Goal: Information Seeking & Learning: Learn about a topic

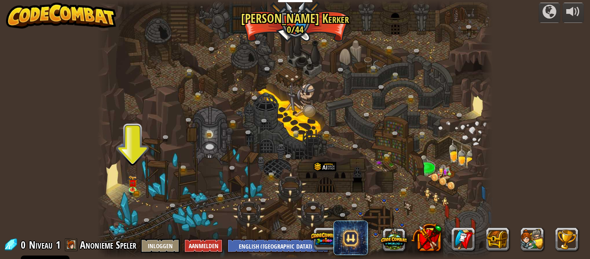
select select "nl-[GEOGRAPHIC_DATA]"
click at [137, 170] on div at bounding box center [294, 129] width 395 height 259
click at [133, 171] on div at bounding box center [294, 129] width 395 height 259
click at [171, 244] on button "Inloggen" at bounding box center [160, 245] width 39 height 14
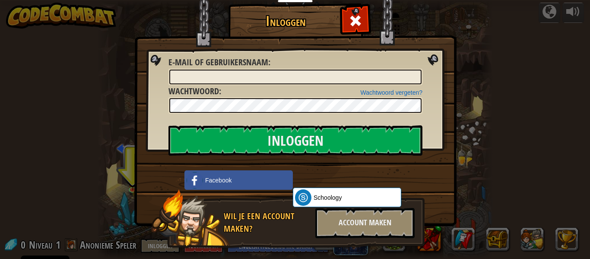
click at [267, 67] on label "E-mail of gebruikersnaam :" at bounding box center [219, 62] width 102 height 13
click at [267, 70] on input "E-mail of gebruikersnaam :" at bounding box center [295, 77] width 252 height 15
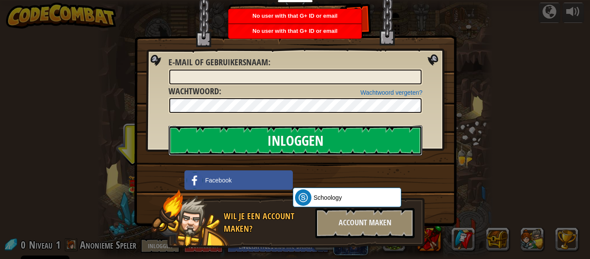
click at [346, 134] on input "Inloggen" at bounding box center [295, 140] width 254 height 30
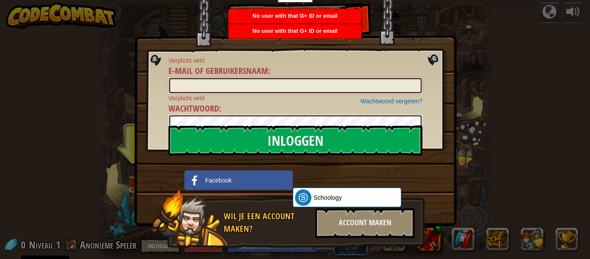
click at [349, 78] on input "E-mail of gebruikersnaam :" at bounding box center [295, 85] width 252 height 15
type input "[EMAIL_ADDRESS][DOMAIN_NAME]"
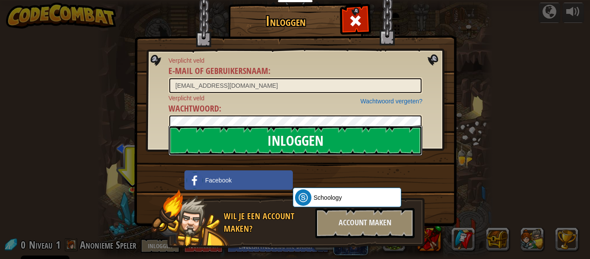
click at [272, 145] on input "Inloggen" at bounding box center [295, 140] width 254 height 30
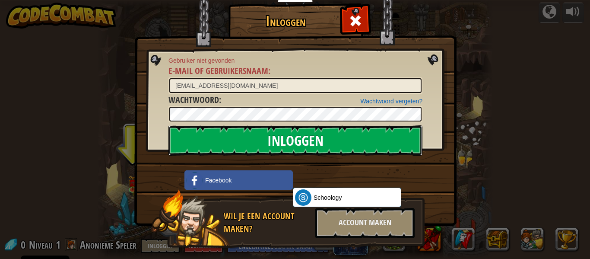
click at [340, 145] on input "Inloggen" at bounding box center [295, 140] width 254 height 30
click at [336, 148] on input "Inloggen" at bounding box center [295, 140] width 254 height 30
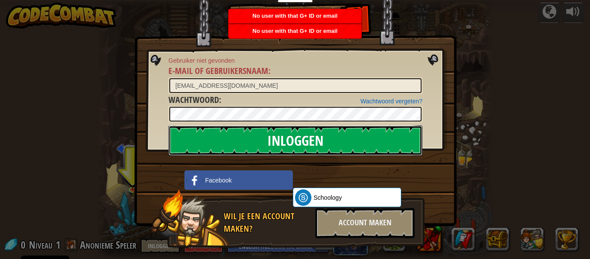
click at [298, 141] on input "Inloggen" at bounding box center [295, 140] width 254 height 30
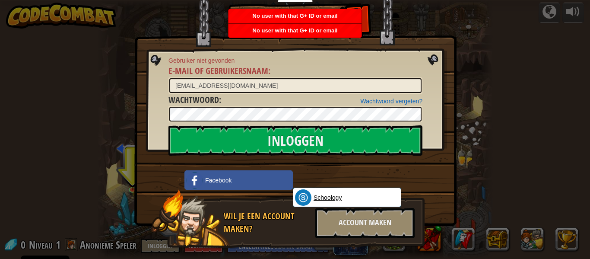
click at [368, 194] on link "Schoology" at bounding box center [347, 196] width 108 height 19
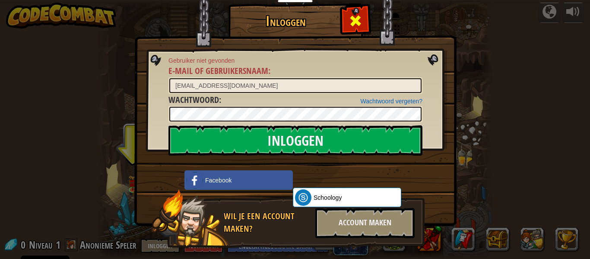
click at [361, 22] on span at bounding box center [355, 21] width 14 height 14
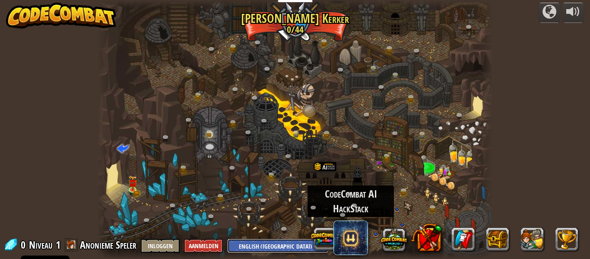
click at [257, 246] on select "English ([GEOGRAPHIC_DATA]) English ([GEOGRAPHIC_DATA]) 简体中文 繁體中文 русский españ…" at bounding box center [277, 245] width 101 height 14
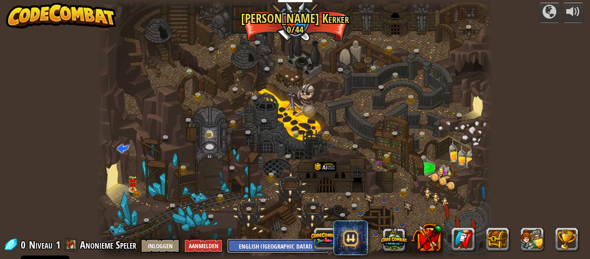
click at [250, 247] on select "English ([GEOGRAPHIC_DATA]) English ([GEOGRAPHIC_DATA]) 简体中文 繁體中文 русский españ…" at bounding box center [277, 245] width 101 height 14
click at [171, 246] on button "Inloggen" at bounding box center [160, 245] width 39 height 14
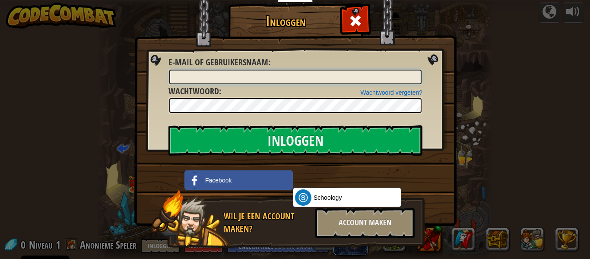
click at [278, 74] on input "E-mail of gebruikersnaam :" at bounding box center [295, 77] width 252 height 15
type input "[EMAIL_ADDRESS][DOMAIN_NAME]"
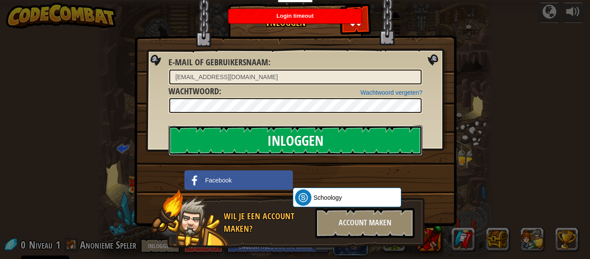
click at [314, 142] on input "Inloggen" at bounding box center [295, 140] width 254 height 30
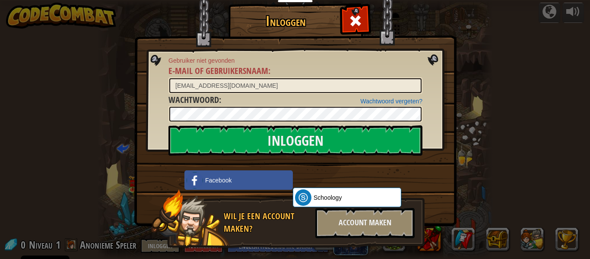
click at [454, 182] on img at bounding box center [295, 100] width 322 height 251
click at [421, 215] on div "Wil je een account maken? Account maken" at bounding box center [287, 219] width 273 height 60
click at [251, 216] on div "Wil je een account maken?" at bounding box center [267, 222] width 86 height 25
click at [244, 208] on div "Wil je een account maken? Account maken" at bounding box center [287, 219] width 273 height 60
click at [386, 228] on div "Account maken" at bounding box center [364, 223] width 99 height 30
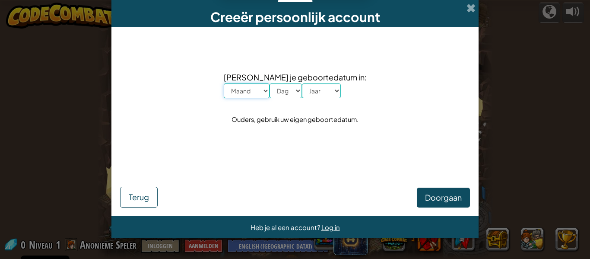
click at [261, 86] on select "Maand Januari Februari Maart April Mei Juni Juli Augustus September Oktober Nov…" at bounding box center [247, 90] width 46 height 15
select select "9"
click at [236, 83] on select "Maand Januari Februari Maart April Mei Juni Juli Augustus September Oktober Nov…" at bounding box center [247, 90] width 46 height 15
click at [297, 86] on select "Dag 1 2 3 4 5 6 7 8 9 10 11 12 13 14 15 16 17 18 19 20 21 22 23 24 25 26 27 28 …" at bounding box center [285, 90] width 32 height 15
select select "11"
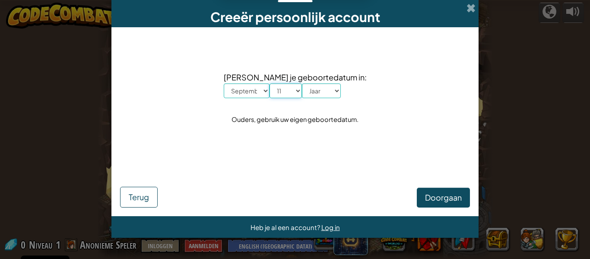
click at [282, 83] on select "Dag 1 2 3 4 5 6 7 8 9 10 11 12 13 14 15 16 17 18 19 20 21 22 23 24 25 26 27 28 …" at bounding box center [285, 90] width 32 height 15
click at [339, 94] on select "Jaar 2025 2024 2023 2022 2021 2020 2019 2018 2017 2016 2015 2014 2013 2012 2011…" at bounding box center [321, 90] width 39 height 15
select select "2015"
click at [314, 83] on select "Jaar 2025 2024 2023 2022 2021 2020 2019 2018 2017 2016 2015 2014 2013 2012 2011…" at bounding box center [321, 90] width 39 height 15
click at [440, 203] on button "Doorgaan" at bounding box center [443, 197] width 53 height 20
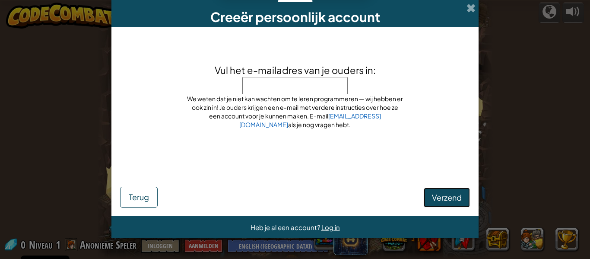
click at [445, 202] on button "Verzend" at bounding box center [446, 197] width 46 height 20
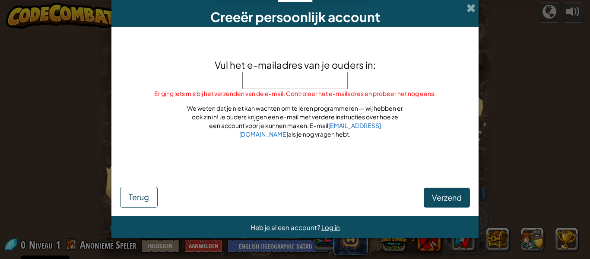
click at [294, 78] on input "Vul het e-mailadres van je ouders in:" at bounding box center [294, 80] width 105 height 17
click at [430, 202] on button "Verzend" at bounding box center [446, 197] width 46 height 20
click at [440, 195] on span "Verzend" at bounding box center [447, 197] width 30 height 10
click at [449, 201] on span "Verzend" at bounding box center [447, 197] width 30 height 10
click at [294, 80] on input "elfi24" at bounding box center [294, 80] width 105 height 17
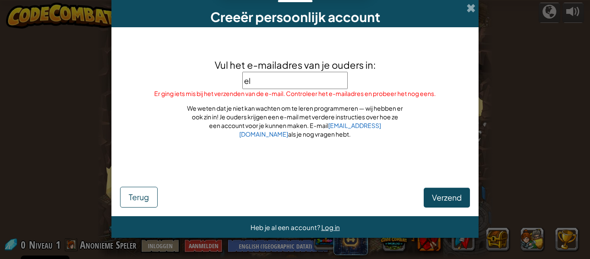
type input "e"
type input "[EMAIL_ADDRESS][DOMAIN_NAME]"
click at [449, 202] on button "Verzend" at bounding box center [446, 197] width 46 height 20
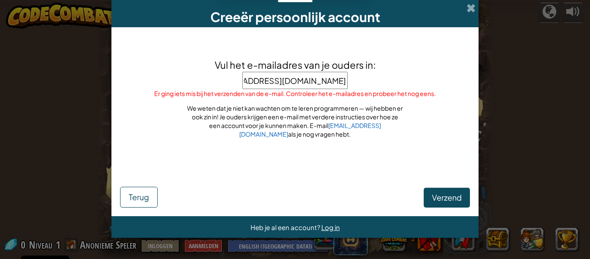
scroll to position [0, 0]
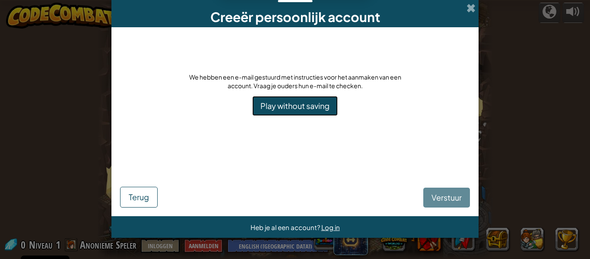
click at [315, 101] on link "Play without saving" at bounding box center [294, 106] width 85 height 20
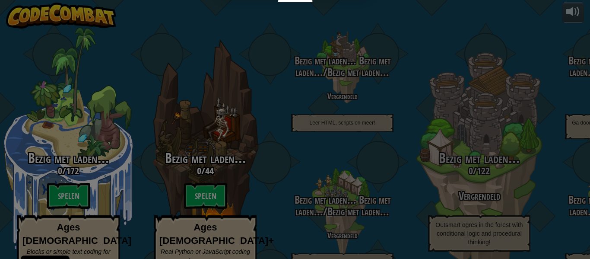
select select "nl-[GEOGRAPHIC_DATA]"
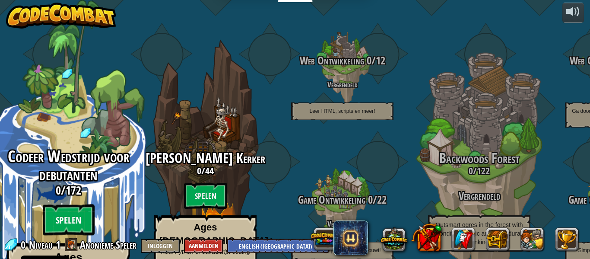
click at [66, 204] on btn "Spelen" at bounding box center [69, 219] width 52 height 31
select select "nl-[GEOGRAPHIC_DATA]"
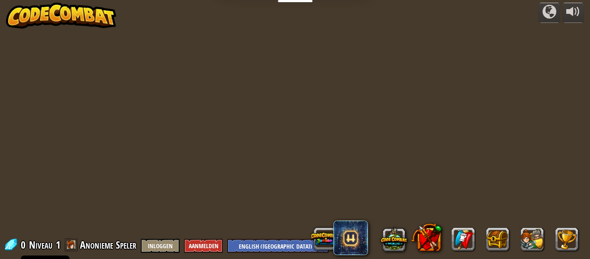
select select "nl-[GEOGRAPHIC_DATA]"
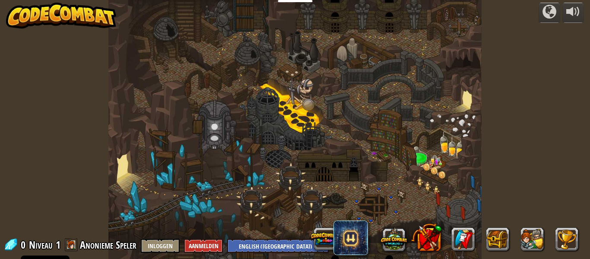
select select "nl-[GEOGRAPHIC_DATA]"
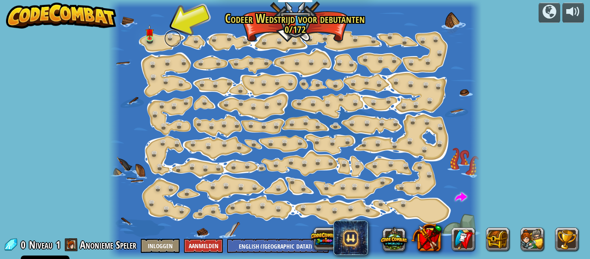
click at [165, 37] on link at bounding box center [172, 38] width 17 height 17
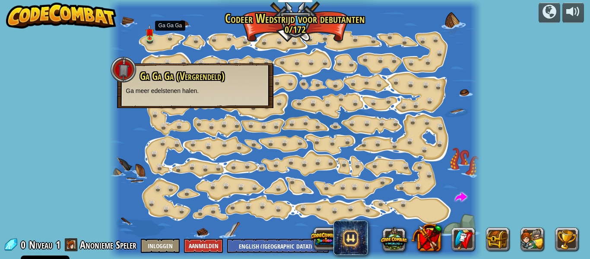
click at [192, 76] on span "Ga Ga Ga (Vergrendeld)" at bounding box center [182, 76] width 85 height 15
click at [165, 67] on div "Ga Ga Ga (Vergrendeld) Ga meer edelstenen halen." at bounding box center [195, 85] width 156 height 45
click at [148, 91] on p "Ga meer edelstenen halen." at bounding box center [195, 90] width 139 height 9
click at [158, 45] on div at bounding box center [294, 129] width 373 height 259
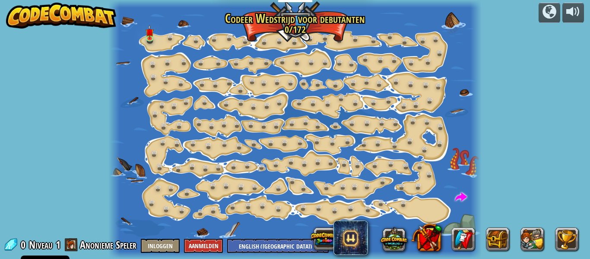
click at [160, 38] on div at bounding box center [294, 129] width 373 height 259
click at [164, 33] on div at bounding box center [294, 129] width 373 height 259
click at [166, 44] on div at bounding box center [294, 129] width 373 height 259
click at [168, 58] on link at bounding box center [169, 63] width 17 height 17
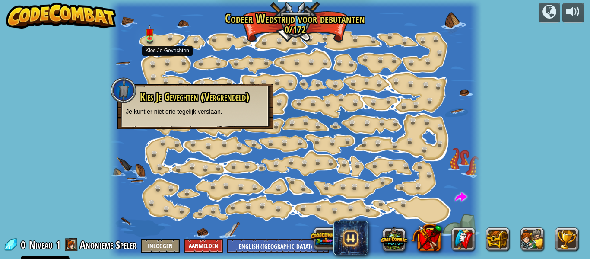
click at [77, 244] on span at bounding box center [71, 244] width 13 height 13
click at [76, 245] on span at bounding box center [71, 244] width 13 height 13
click at [77, 245] on span at bounding box center [71, 244] width 13 height 13
click at [75, 246] on span at bounding box center [71, 244] width 13 height 13
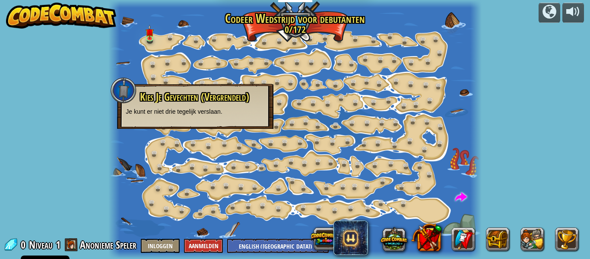
click at [75, 247] on span at bounding box center [71, 244] width 13 height 13
click at [73, 253] on div "powered by Stap Verandering (Vergrendeld) Wijzig stap argumenten. Ga Slim (Verg…" at bounding box center [295, 129] width 590 height 259
click at [82, 250] on span "Anonieme Speler" at bounding box center [108, 244] width 57 height 14
click at [93, 241] on span "Anonieme Speler" at bounding box center [108, 244] width 57 height 14
click at [78, 241] on div "0 Niveau 1 Anonieme Speler Inloggen Aanmelden English ([GEOGRAPHIC_DATA]) Engli…" at bounding box center [165, 244] width 325 height 15
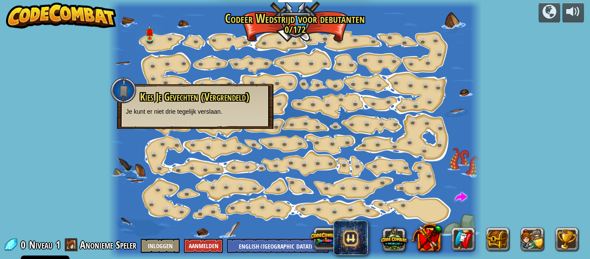
click at [74, 242] on span at bounding box center [71, 244] width 13 height 13
click at [148, 35] on img at bounding box center [149, 28] width 8 height 19
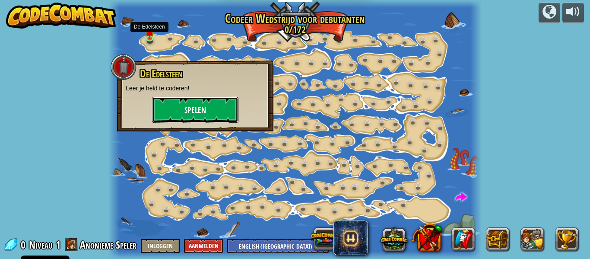
click at [206, 113] on button "Spelen" at bounding box center [195, 110] width 86 height 26
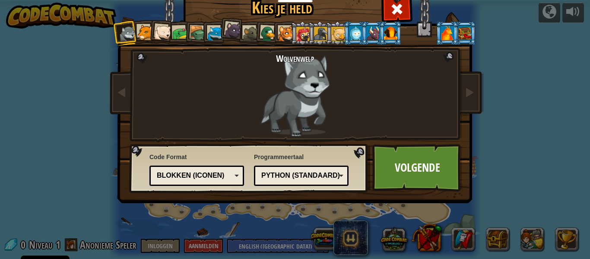
click at [141, 39] on div at bounding box center [145, 33] width 16 height 16
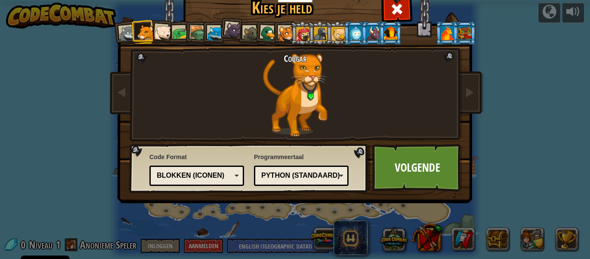
click at [170, 33] on div at bounding box center [162, 32] width 17 height 17
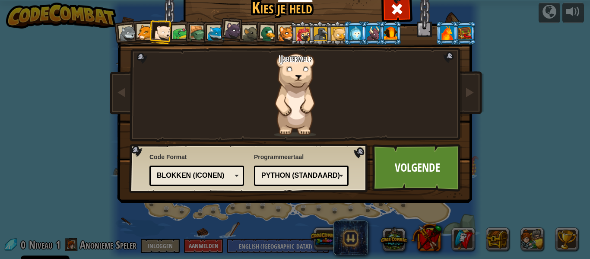
click at [198, 32] on div at bounding box center [198, 33] width 16 height 16
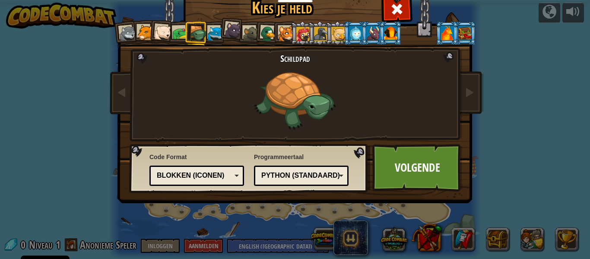
click at [202, 32] on div at bounding box center [198, 33] width 16 height 16
click at [202, 34] on div at bounding box center [198, 33] width 16 height 16
click at [126, 36] on div at bounding box center [127, 33] width 17 height 17
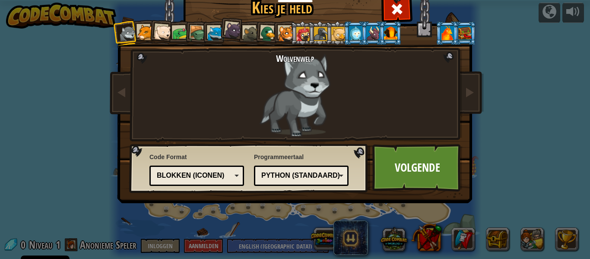
click at [144, 32] on div at bounding box center [145, 33] width 16 height 16
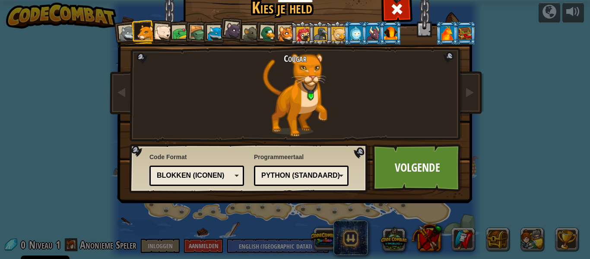
click at [214, 31] on div at bounding box center [216, 34] width 16 height 16
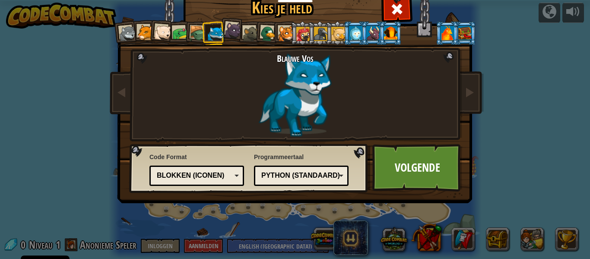
click at [234, 30] on div at bounding box center [232, 30] width 17 height 17
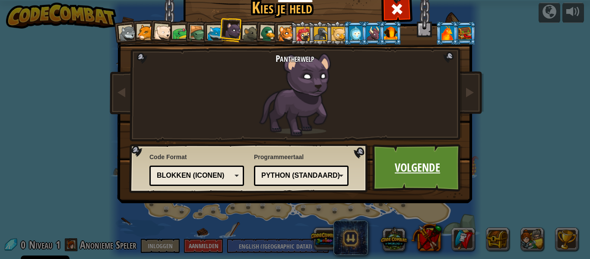
click at [424, 173] on link "Volgende" at bounding box center [417, 167] width 90 height 47
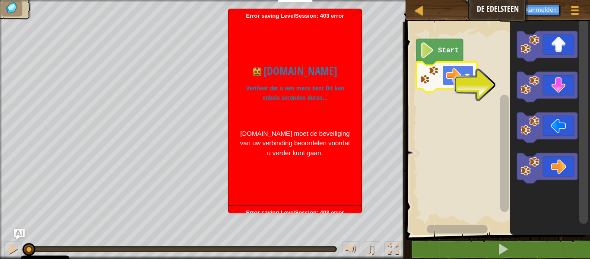
click at [456, 80] on image "Blockly werkruimte" at bounding box center [454, 75] width 16 height 16
click at [257, 11] on div "Error saving LevelSession: 403 error Just a moment... [DOMAIN_NAME] Verifieer d…" at bounding box center [294, 107] width 133 height 196
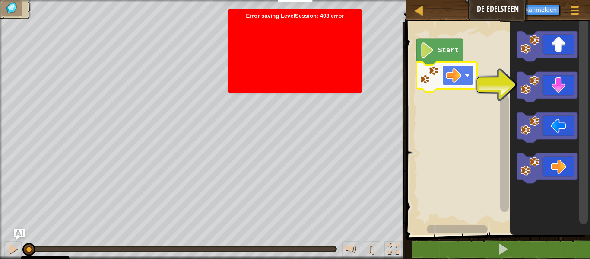
click at [454, 77] on image "Blockly werkruimte" at bounding box center [454, 75] width 16 height 16
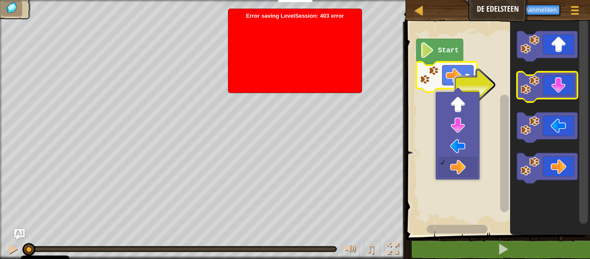
click at [519, 85] on icon "Blockly werkruimte" at bounding box center [547, 87] width 60 height 30
